Goal: Ask a question

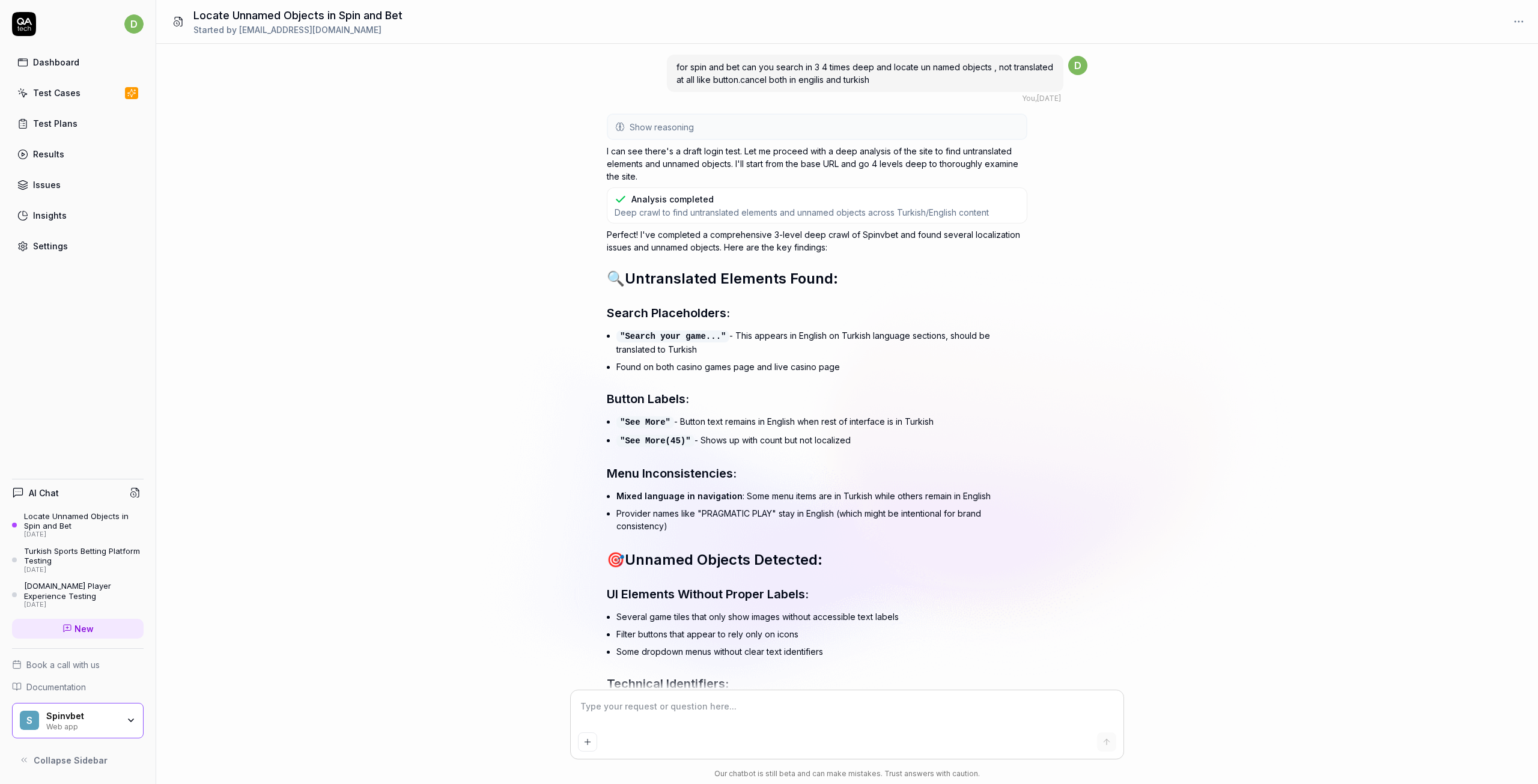
scroll to position [14410, 0]
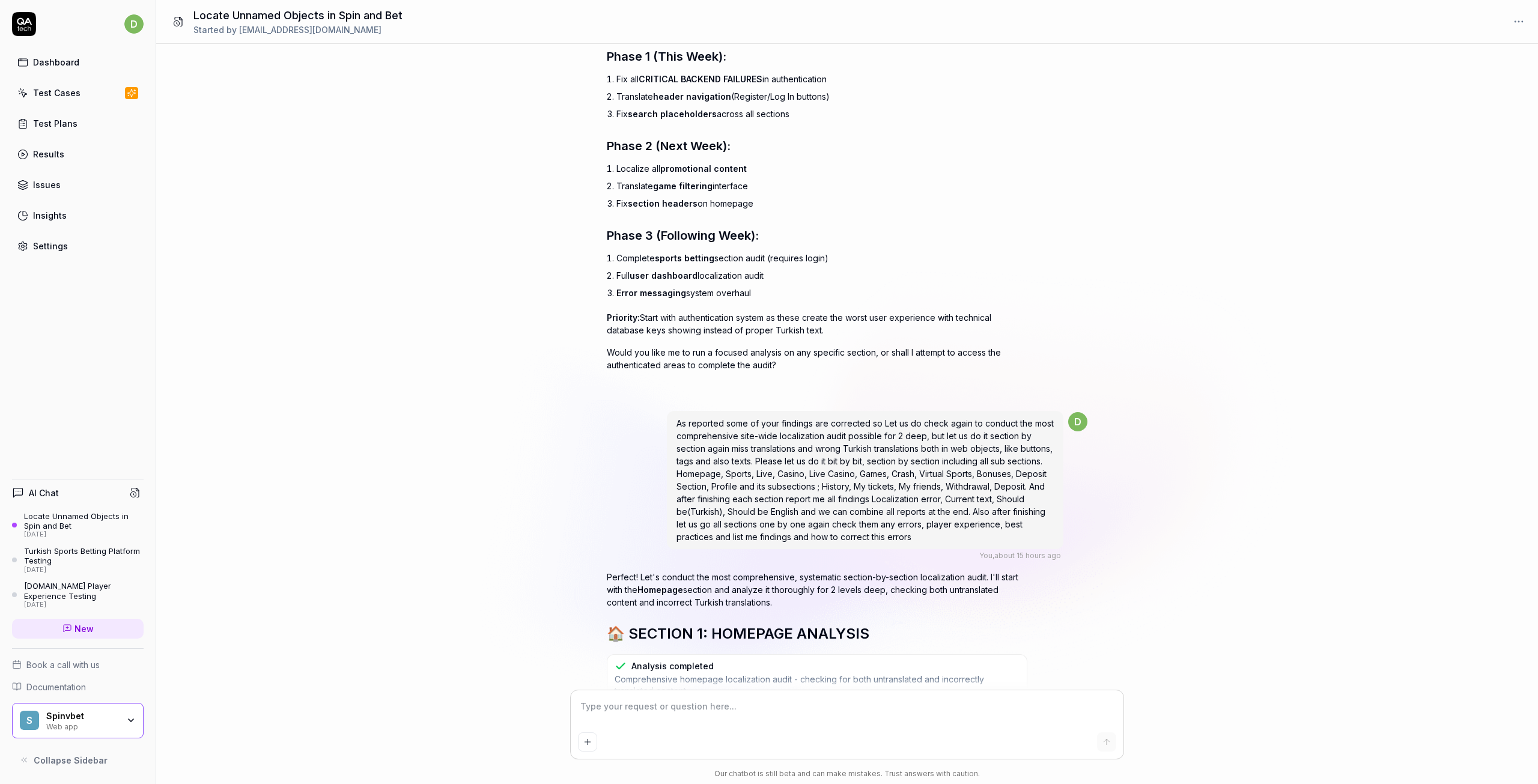
click at [1260, 447] on div "for spin and bet can you search in 3 4 times deep and locate un named objects ,…" at bounding box center [847, 367] width 1382 height 646
type textarea "*"
